Goal: Information Seeking & Learning: Check status

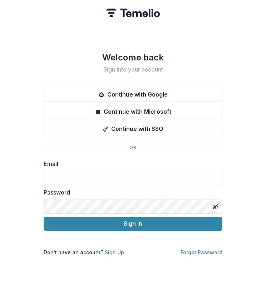
click at [114, 174] on input at bounding box center [133, 178] width 179 height 14
type input "**********"
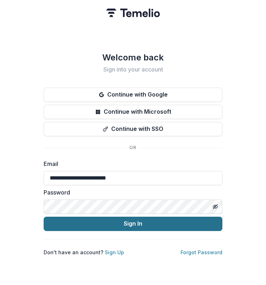
click at [49, 228] on button "Sign In" at bounding box center [133, 223] width 179 height 14
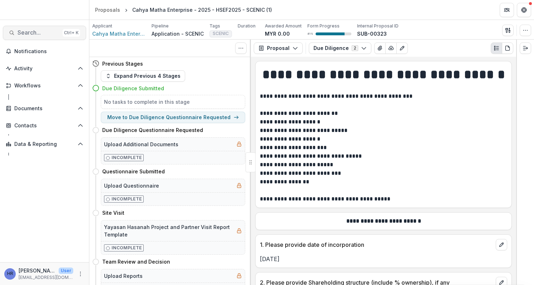
click at [36, 27] on button "Search... Ctrl + K" at bounding box center [44, 33] width 83 height 14
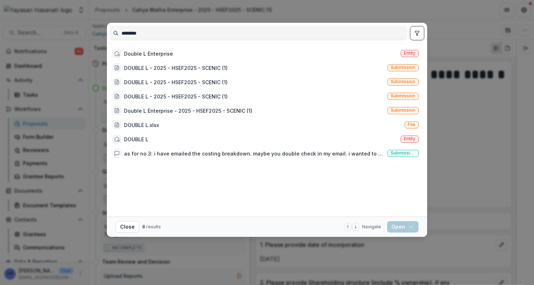
type input "********"
click at [217, 59] on div "Double L Enterprise Entity" at bounding box center [265, 53] width 311 height 14
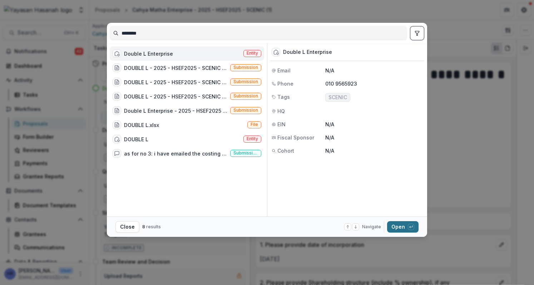
click at [265, 224] on button "Open with enter key" at bounding box center [402, 226] width 31 height 11
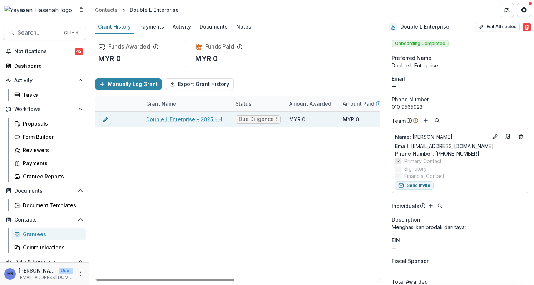
click at [179, 118] on link "Double L Enterprise - 2025 - HSEF2025 - SCENIC (1)" at bounding box center [186, 120] width 81 height 8
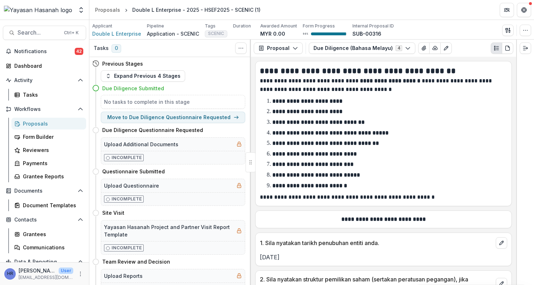
click at [97, 62] on icon at bounding box center [95, 63] width 7 height 7
click at [134, 79] on button "Expand Previous 4 Stages" at bounding box center [143, 75] width 84 height 11
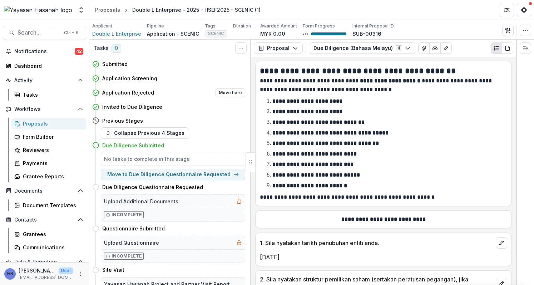
click at [131, 91] on h4 "Application Rejected" at bounding box center [128, 93] width 52 height 8
click at [134, 132] on button "Collapse Previous 4 Stages" at bounding box center [145, 133] width 88 height 11
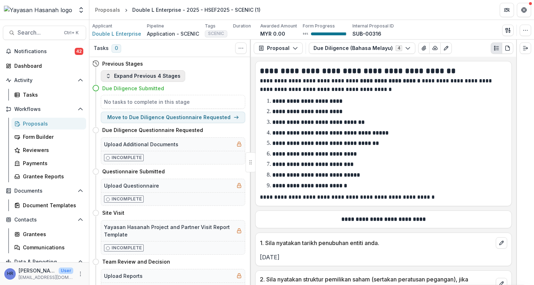
click at [118, 76] on button "Expand Previous 4 Stages" at bounding box center [143, 75] width 84 height 11
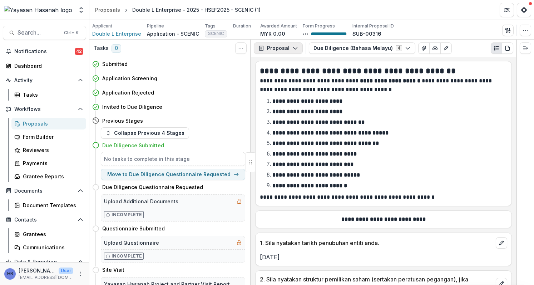
click at [265, 48] on button "Proposal" at bounding box center [278, 48] width 49 height 11
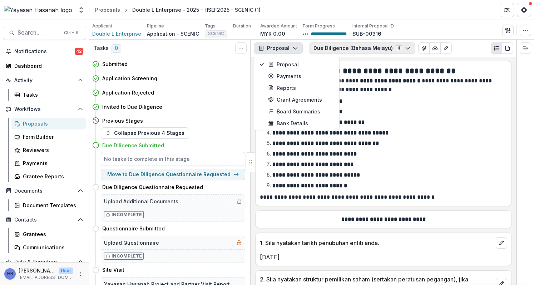
click at [265, 43] on button "Due Diligence (Bahasa Melayu) 4" at bounding box center [362, 48] width 106 height 11
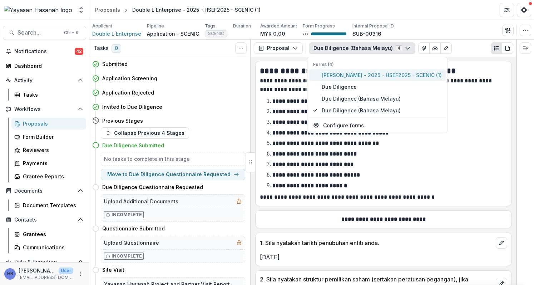
click at [265, 76] on span "[PERSON_NAME] - 2025 - HSEF2025 - SCENIC (1)" at bounding box center [381, 75] width 120 height 8
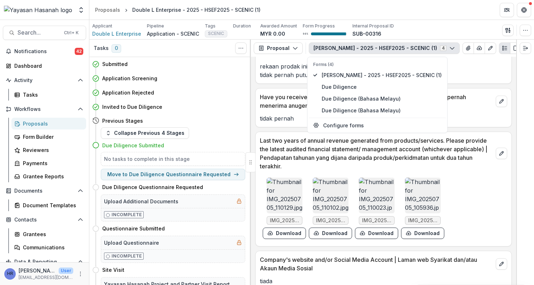
scroll to position [1597, 0]
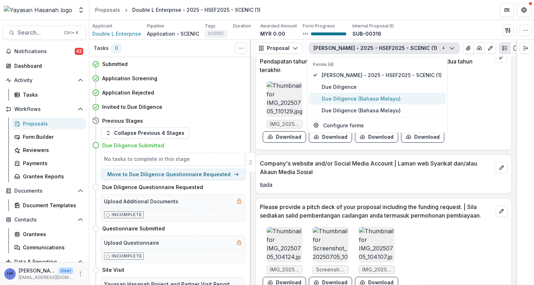
click at [265, 99] on span "Due Diligence (Bahasa Melayu)" at bounding box center [381, 99] width 120 height 8
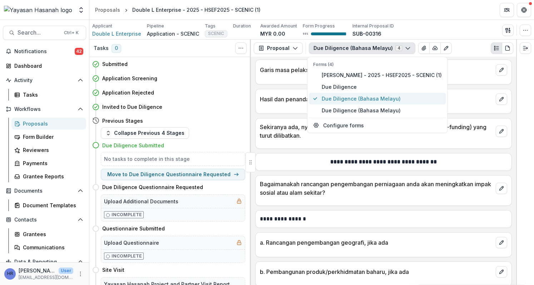
scroll to position [1822, 0]
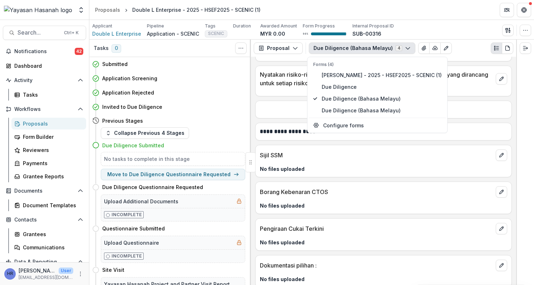
click at [265, 198] on div "No files uploaded" at bounding box center [383, 204] width 256 height 12
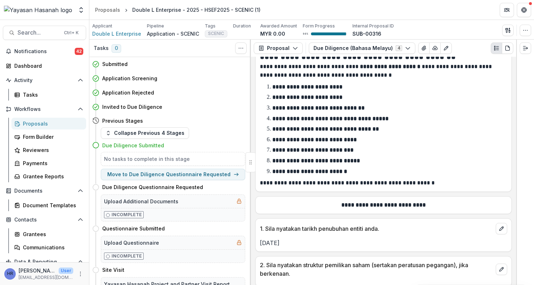
scroll to position [0, 0]
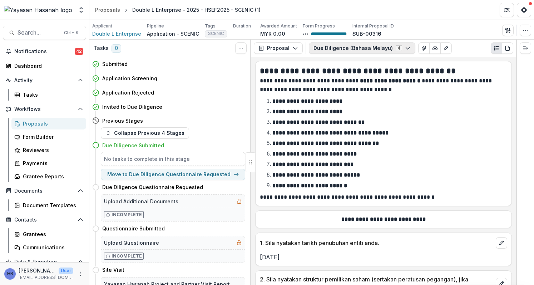
click at [265, 46] on button "Due Diligence (Bahasa Melayu) 4" at bounding box center [362, 48] width 106 height 11
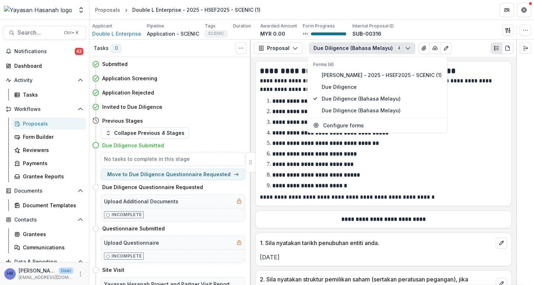
click at [265, 116] on div "Forms (4) Josmin Bin Moikol - 2025 - HSEF2025 - SCENIC (1) Due Diligence Due Di…" at bounding box center [377, 95] width 140 height 76
click at [265, 111] on span "Due Diligence (Bahasa Melayu)" at bounding box center [381, 111] width 120 height 8
click at [265, 141] on strong "**********" at bounding box center [325, 143] width 106 height 5
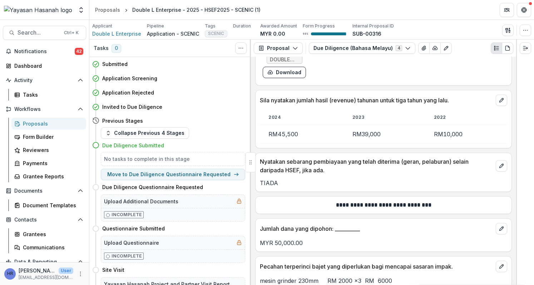
scroll to position [3591, 0]
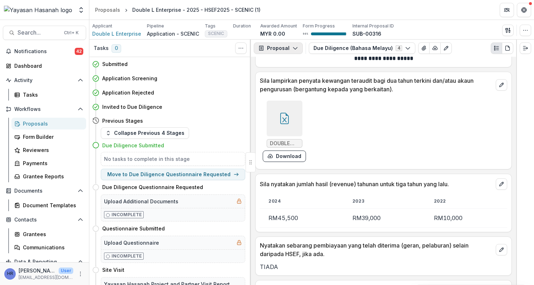
click at [265, 46] on button "Proposal" at bounding box center [278, 48] width 49 height 11
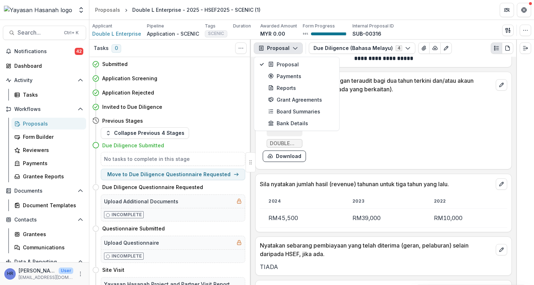
click at [265, 54] on div "Proposal Proposal Payments Reports Grant Agreements Board Summaries Bank Detail…" at bounding box center [383, 48] width 265 height 17
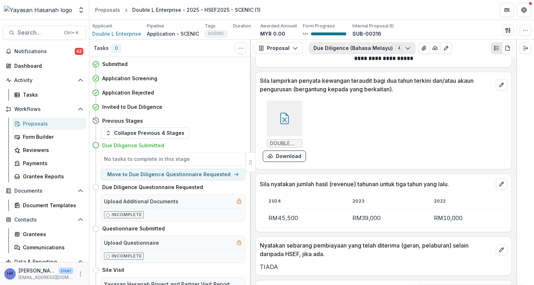
click at [265, 51] on button "Due Diligence (Bahasa Melayu) 4" at bounding box center [362, 48] width 106 height 11
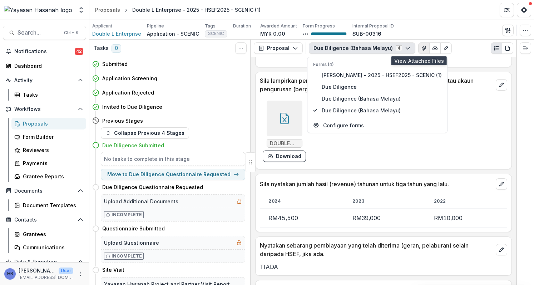
click at [265, 47] on icon "View Attached Files" at bounding box center [424, 48] width 6 height 6
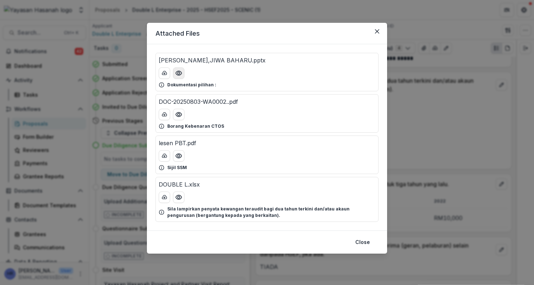
click at [180, 73] on icon "Preview TAYAR LAMA,JIWA BAHARU.pptx" at bounding box center [178, 73] width 7 height 7
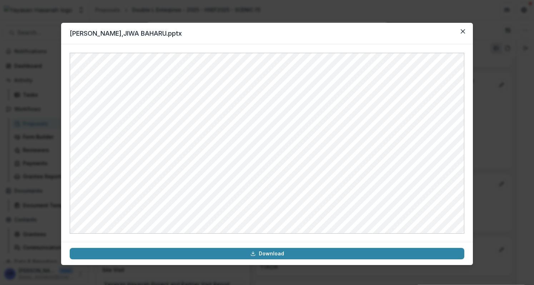
click at [221, 8] on div "[PERSON_NAME],JIWA BAHARU.pptx Download" at bounding box center [267, 142] width 534 height 285
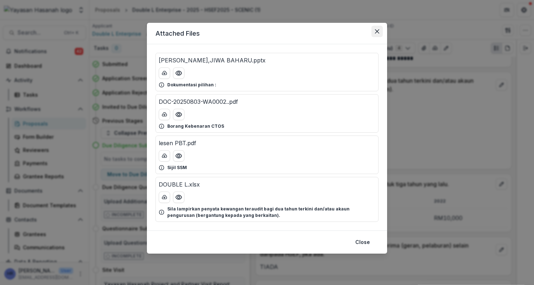
click at [265, 32] on icon "Close" at bounding box center [377, 31] width 4 height 4
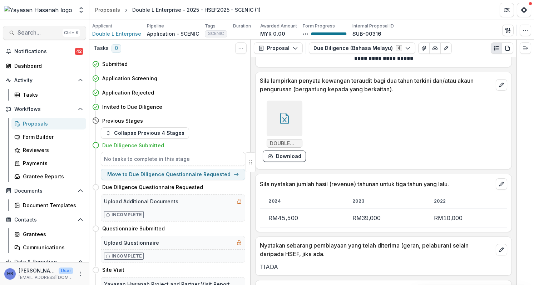
click at [50, 28] on button "Search... Ctrl + K" at bounding box center [44, 33] width 83 height 14
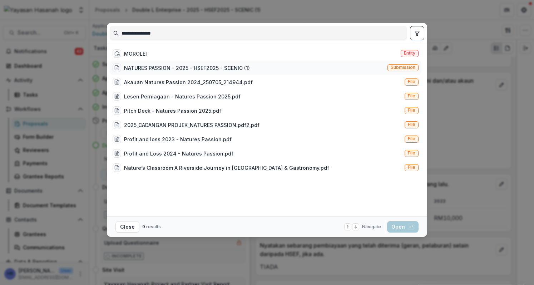
type input "**********"
click at [253, 69] on div "NATURES PASSION - 2025 - HSEF2025 - SCENIC (1) Submission" at bounding box center [265, 68] width 311 height 14
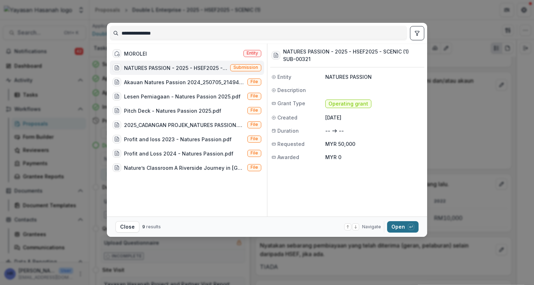
click at [265, 228] on button "Open with enter key" at bounding box center [402, 226] width 31 height 11
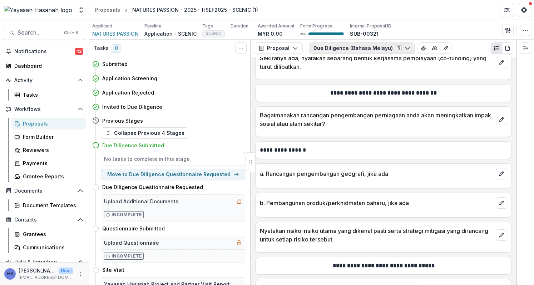
scroll to position [1654, 0]
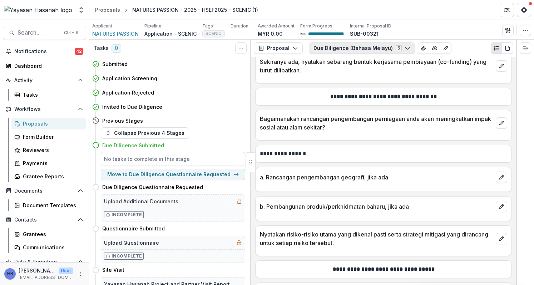
click at [265, 43] on button "Due Diligence (Bahasa Melayu) 5" at bounding box center [362, 48] width 106 height 11
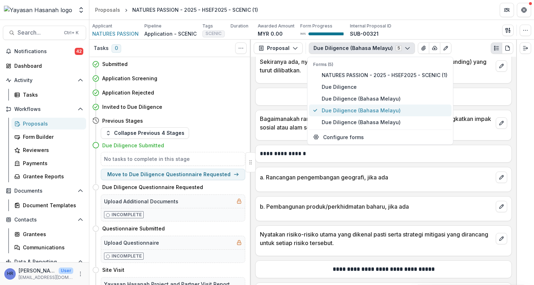
click at [265, 108] on span "Due Diligence (Bahasa Melayu)" at bounding box center [384, 111] width 126 height 8
click at [265, 110] on span "Due Diligence (Bahasa Melayu)" at bounding box center [384, 111] width 126 height 8
click at [265, 248] on div at bounding box center [383, 250] width 256 height 4
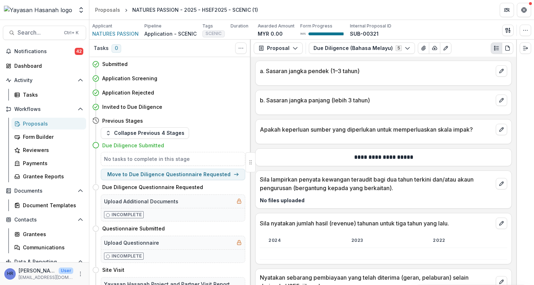
scroll to position [1171, 0]
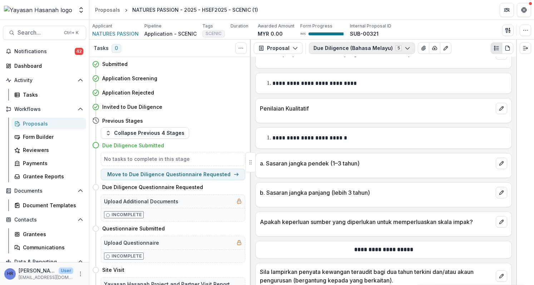
click at [265, 49] on button "Due Diligence (Bahasa Melayu) 5" at bounding box center [362, 48] width 106 height 11
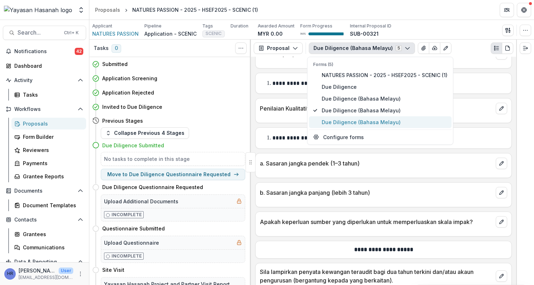
click at [265, 118] on button "Due Diligence (Bahasa Melayu)" at bounding box center [380, 122] width 143 height 12
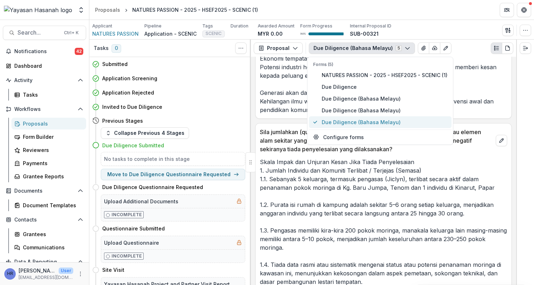
scroll to position [1336, 0]
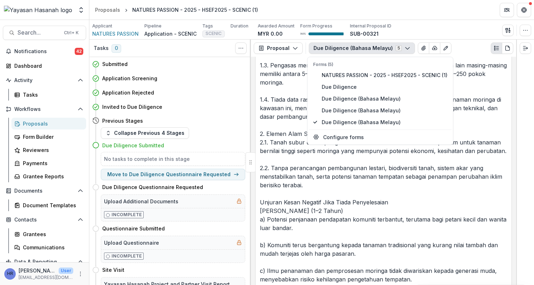
click at [265, 159] on p "Skala Impak dan Unjuran Kesan Jika Tiada Penyelesaian 1. Jumlah Individu dan Ko…" at bounding box center [383, 193] width 247 height 403
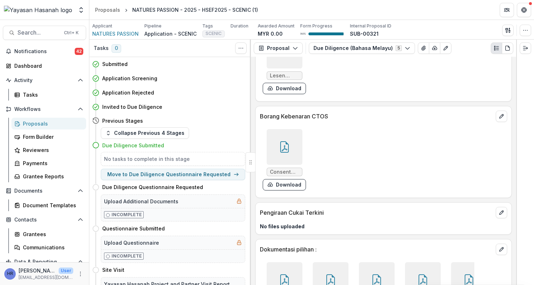
scroll to position [7834, 0]
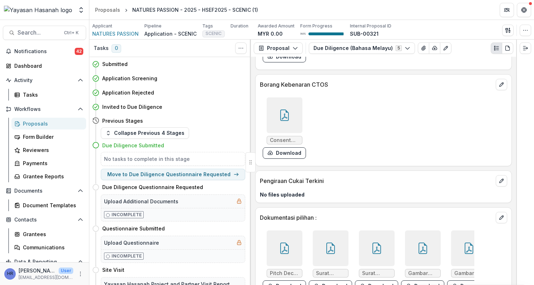
click at [265, 238] on div at bounding box center [284, 249] width 36 height 36
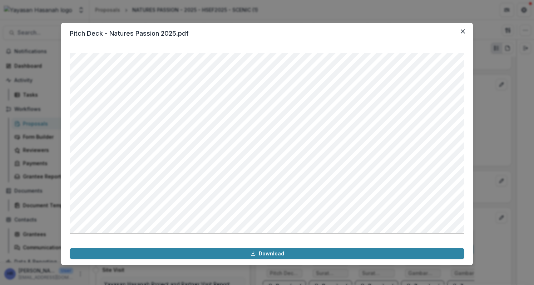
click at [265, 36] on header "Pitch Deck - Natures Passion 2025.pdf" at bounding box center [267, 33] width 412 height 21
click at [265, 30] on button "Close" at bounding box center [462, 31] width 11 height 11
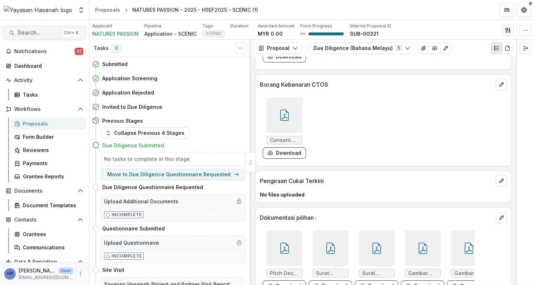
click at [36, 37] on button "Search... Ctrl + K" at bounding box center [44, 33] width 83 height 14
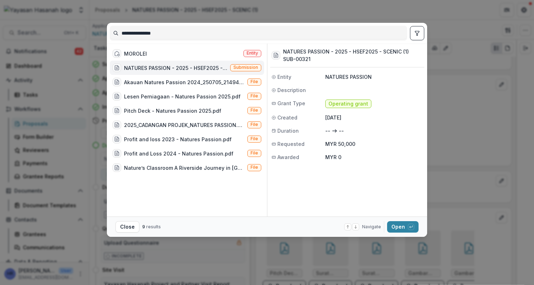
drag, startPoint x: 158, startPoint y: 34, endPoint x: 82, endPoint y: 31, distance: 76.2
click at [82, 31] on div "**********" at bounding box center [267, 142] width 534 height 285
type input "*****"
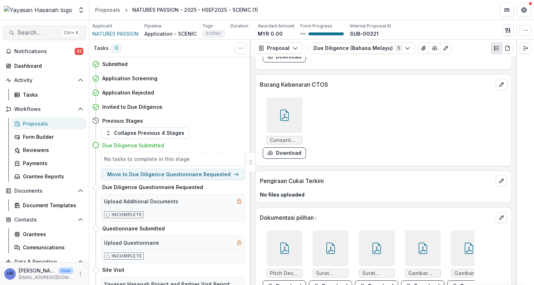
click at [45, 33] on span "Search..." at bounding box center [39, 32] width 42 height 7
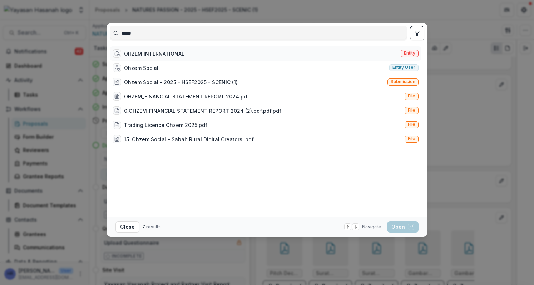
click at [265, 56] on div "OHZEM INTERNATIONAL Entity" at bounding box center [265, 53] width 311 height 14
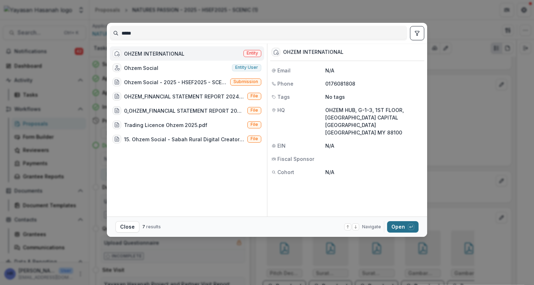
click at [265, 223] on button "Open with enter key" at bounding box center [402, 226] width 31 height 11
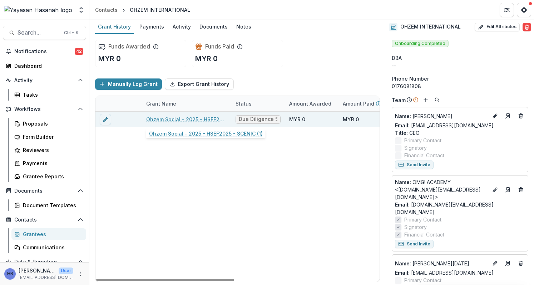
click at [211, 118] on link "Ohzem Social - 2025 - HSEF2025 - SCENIC (1)" at bounding box center [186, 120] width 81 height 8
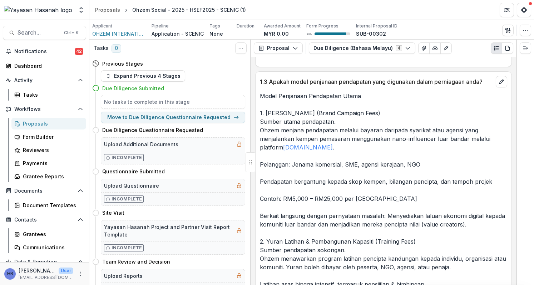
scroll to position [3322, 0]
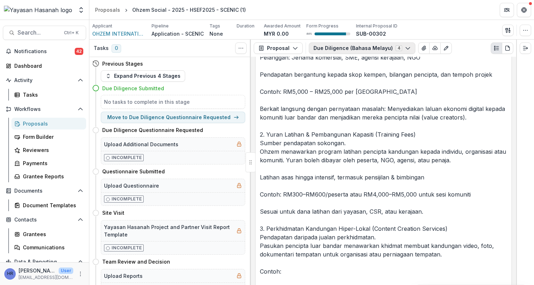
click at [265, 46] on button "Due Diligence (Bahasa Melayu) 4" at bounding box center [362, 48] width 106 height 11
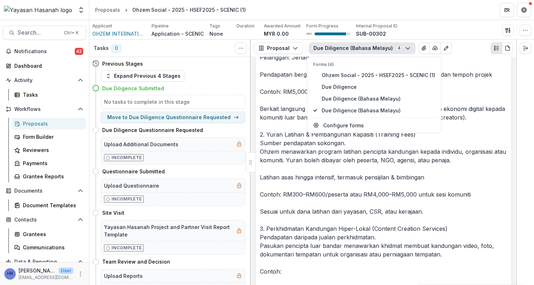
click at [265, 194] on p "Model Penjanaan Pendapatan Utama 1. Yuran Kempen Pemasaran (Brand Campaign Fees…" at bounding box center [383, 208] width 247 height 446
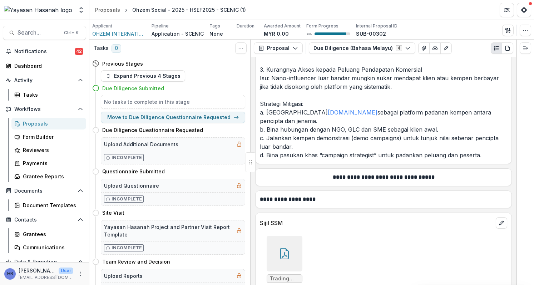
scroll to position [8815, 0]
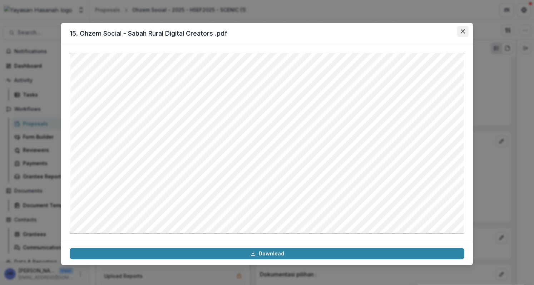
click at [265, 30] on icon "Close" at bounding box center [462, 31] width 4 height 4
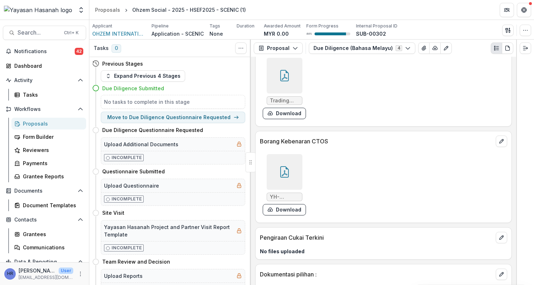
click at [265, 166] on icon at bounding box center [284, 171] width 11 height 11
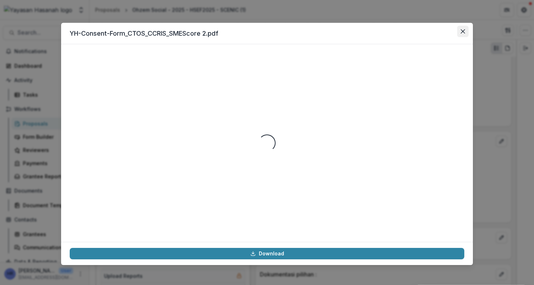
click at [265, 30] on button "Close" at bounding box center [462, 31] width 11 height 11
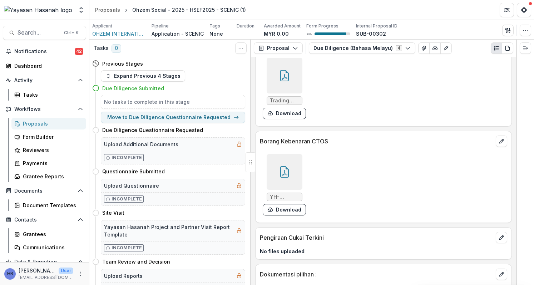
click at [252, 220] on div "**********" at bounding box center [383, 171] width 265 height 229
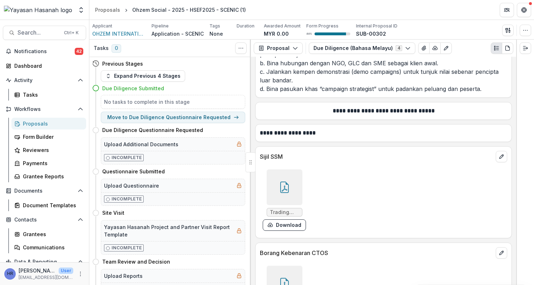
scroll to position [8672, 0]
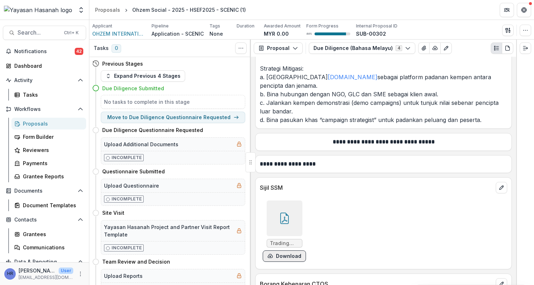
click at [265, 251] on button "Download" at bounding box center [284, 256] width 43 height 11
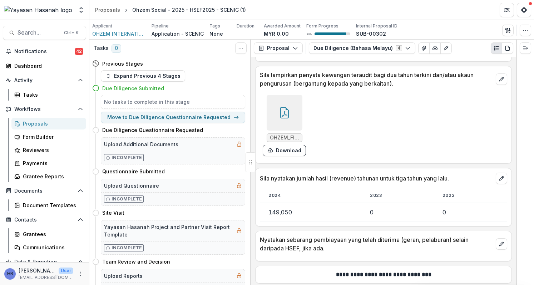
scroll to position [7136, 0]
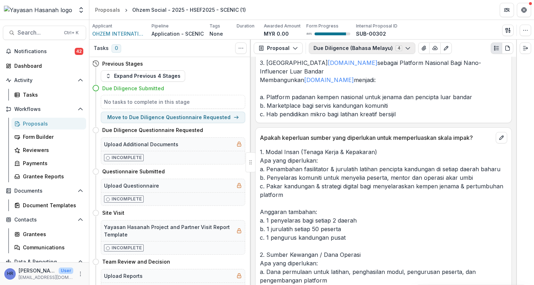
click at [265, 50] on icon "button" at bounding box center [408, 48] width 6 height 6
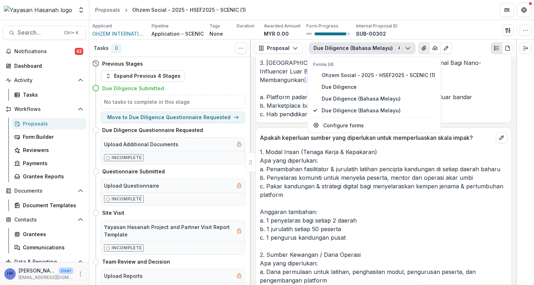
click at [265, 46] on icon "View Attached Files" at bounding box center [424, 48] width 4 height 4
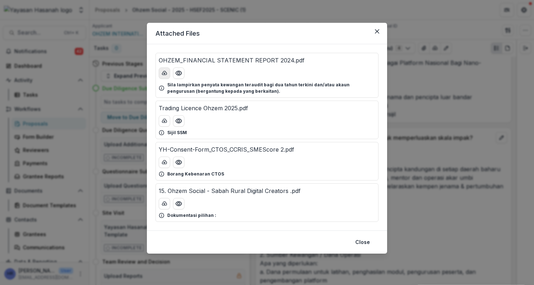
click at [168, 73] on button "download-button" at bounding box center [164, 73] width 11 height 11
click at [238, 121] on div at bounding box center [267, 120] width 216 height 11
click at [265, 33] on button "Close" at bounding box center [376, 31] width 11 height 11
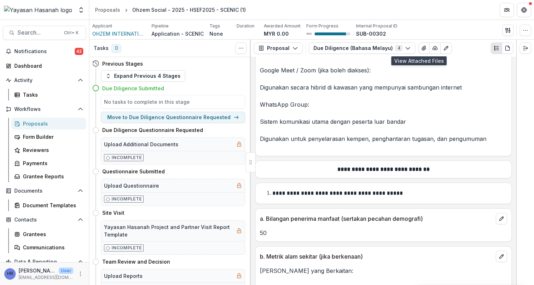
scroll to position [4671, 0]
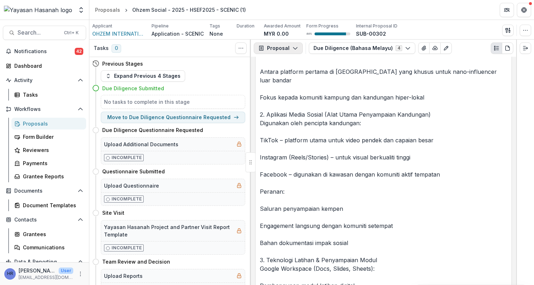
click at [265, 46] on icon "button" at bounding box center [295, 48] width 6 height 6
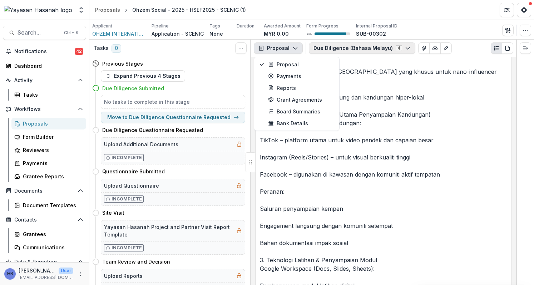
click at [265, 53] on button "Due Diligence (Bahasa Melayu) 4" at bounding box center [362, 48] width 106 height 11
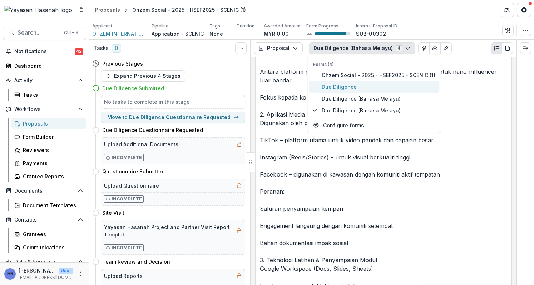
click at [265, 83] on button "Due Diligence" at bounding box center [374, 87] width 130 height 12
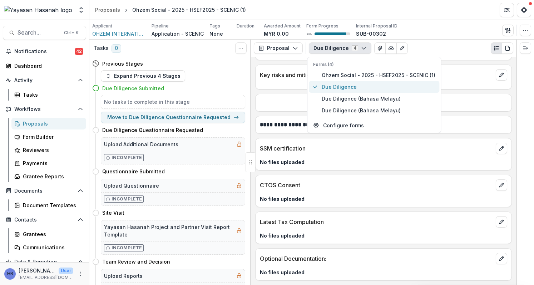
scroll to position [1717, 0]
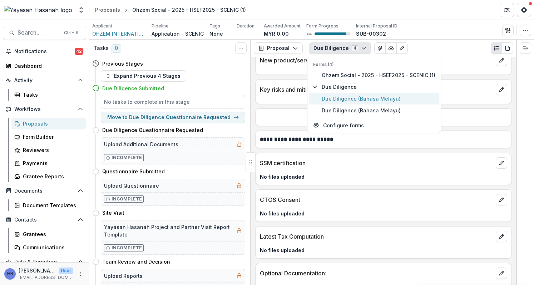
click at [265, 96] on span "Due Diligence (Bahasa Melayu)" at bounding box center [378, 99] width 114 height 8
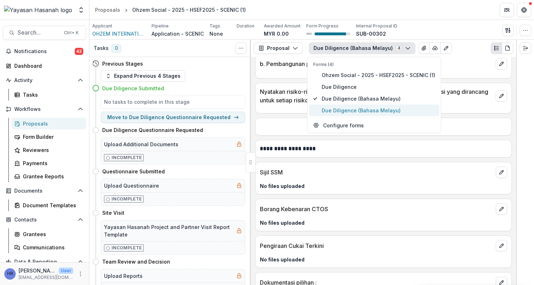
click at [265, 110] on span "Due Diligence (Bahasa Melayu)" at bounding box center [378, 111] width 114 height 8
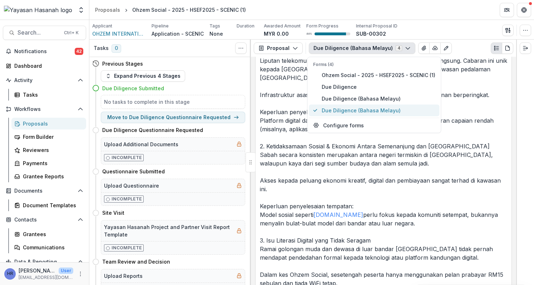
scroll to position [1970, 0]
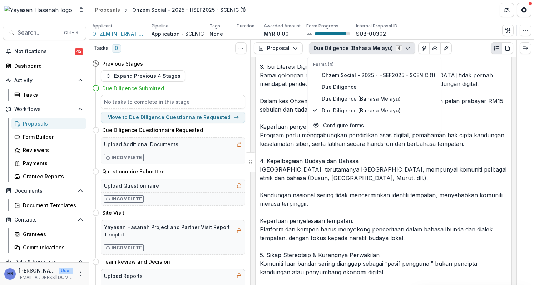
click at [265, 215] on p "Aspek Cabaran Khusus dalam Konteks Malaysia: 1. Kepelbagaian Geografi dan Kesuk…" at bounding box center [383, 79] width 247 height 497
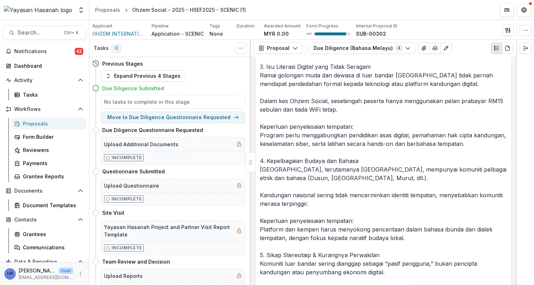
scroll to position [1756, 0]
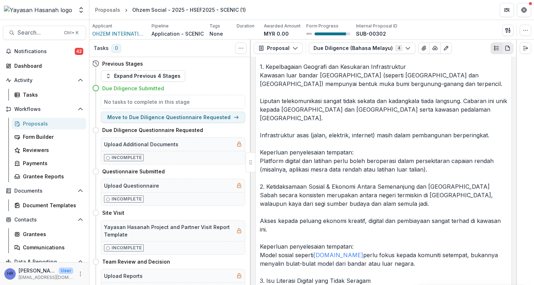
click at [265, 50] on icon "PDF view" at bounding box center [507, 48] width 6 height 6
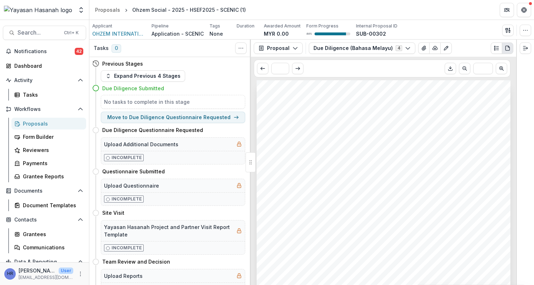
click at [265, 69] on icon "Download PDF" at bounding box center [450, 69] width 6 height 6
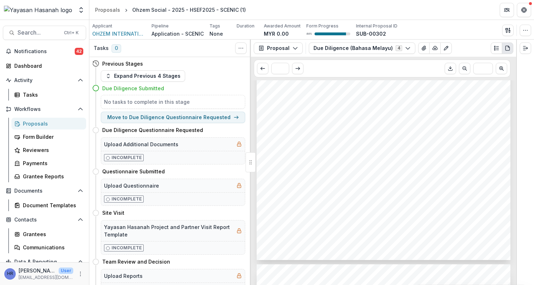
scroll to position [464, 0]
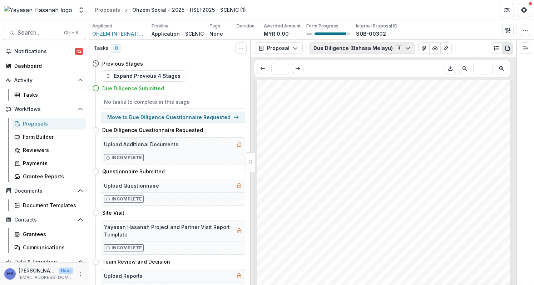
click at [265, 53] on button "Due Diligence (Bahasa Melayu) 4" at bounding box center [362, 48] width 106 height 11
click at [265, 51] on button "Due Diligence (Bahasa Melayu) 4" at bounding box center [362, 48] width 106 height 11
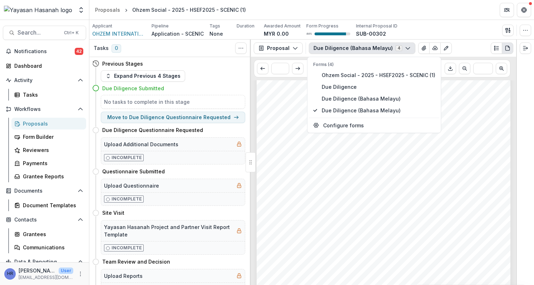
click at [265, 101] on span "Anda boleh menyimpan borang ini dan melengkapkannya kemudian." at bounding box center [349, 101] width 155 height 5
